Goal: Transaction & Acquisition: Purchase product/service

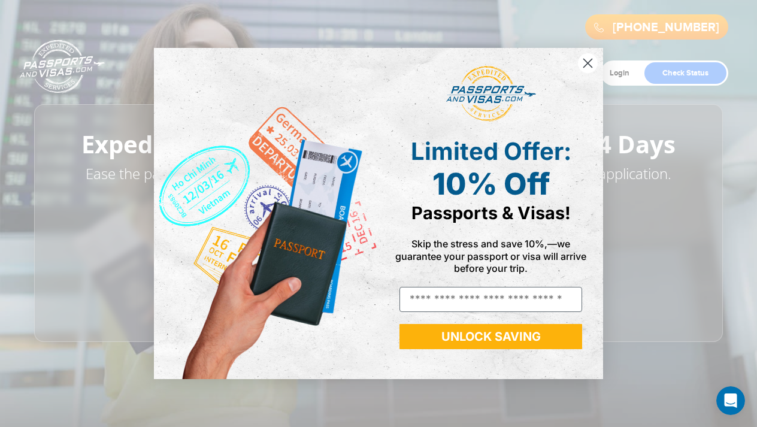
click at [588, 60] on circle "Close dialog" at bounding box center [588, 63] width 20 height 20
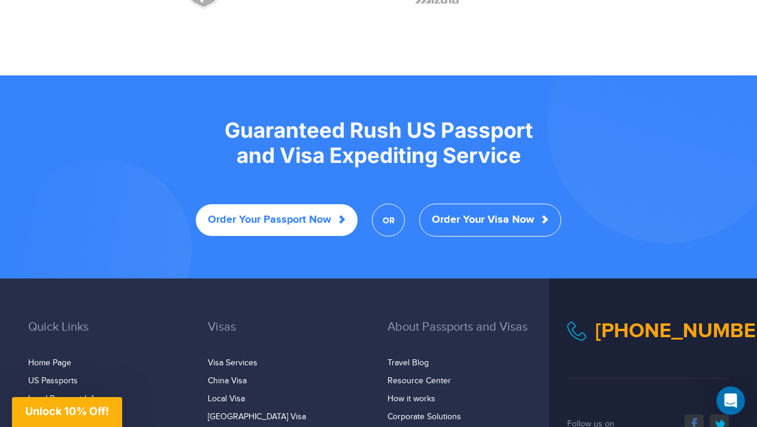
scroll to position [2270, 0]
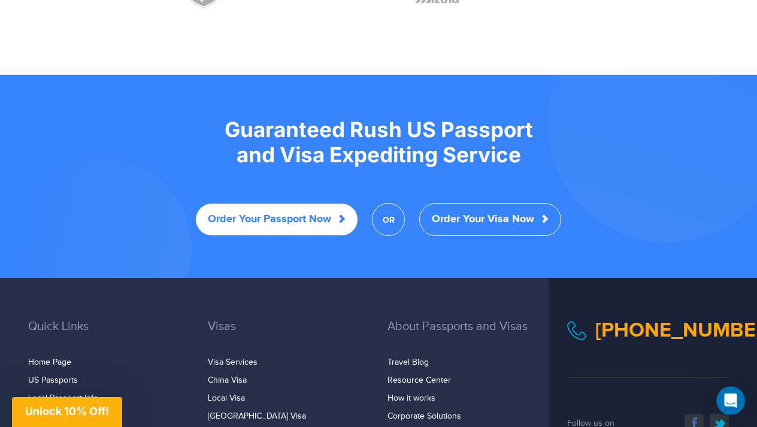
click at [299, 204] on link "Order Your Passport Now" at bounding box center [277, 220] width 162 height 32
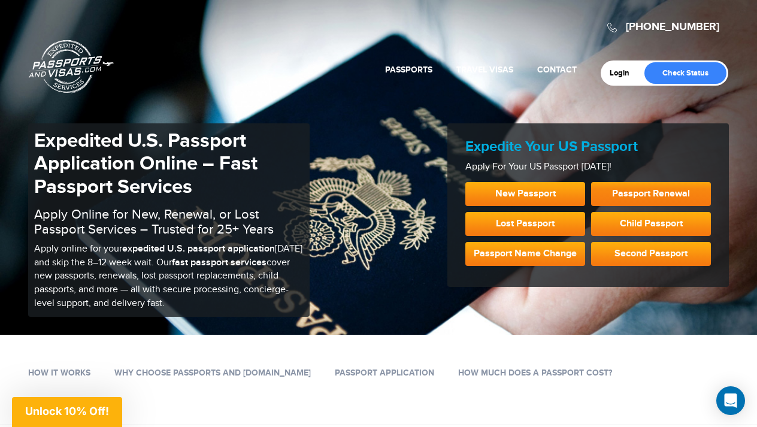
click at [633, 194] on link "Passport Renewal" at bounding box center [651, 194] width 120 height 24
